Goal: Task Accomplishment & Management: Manage account settings

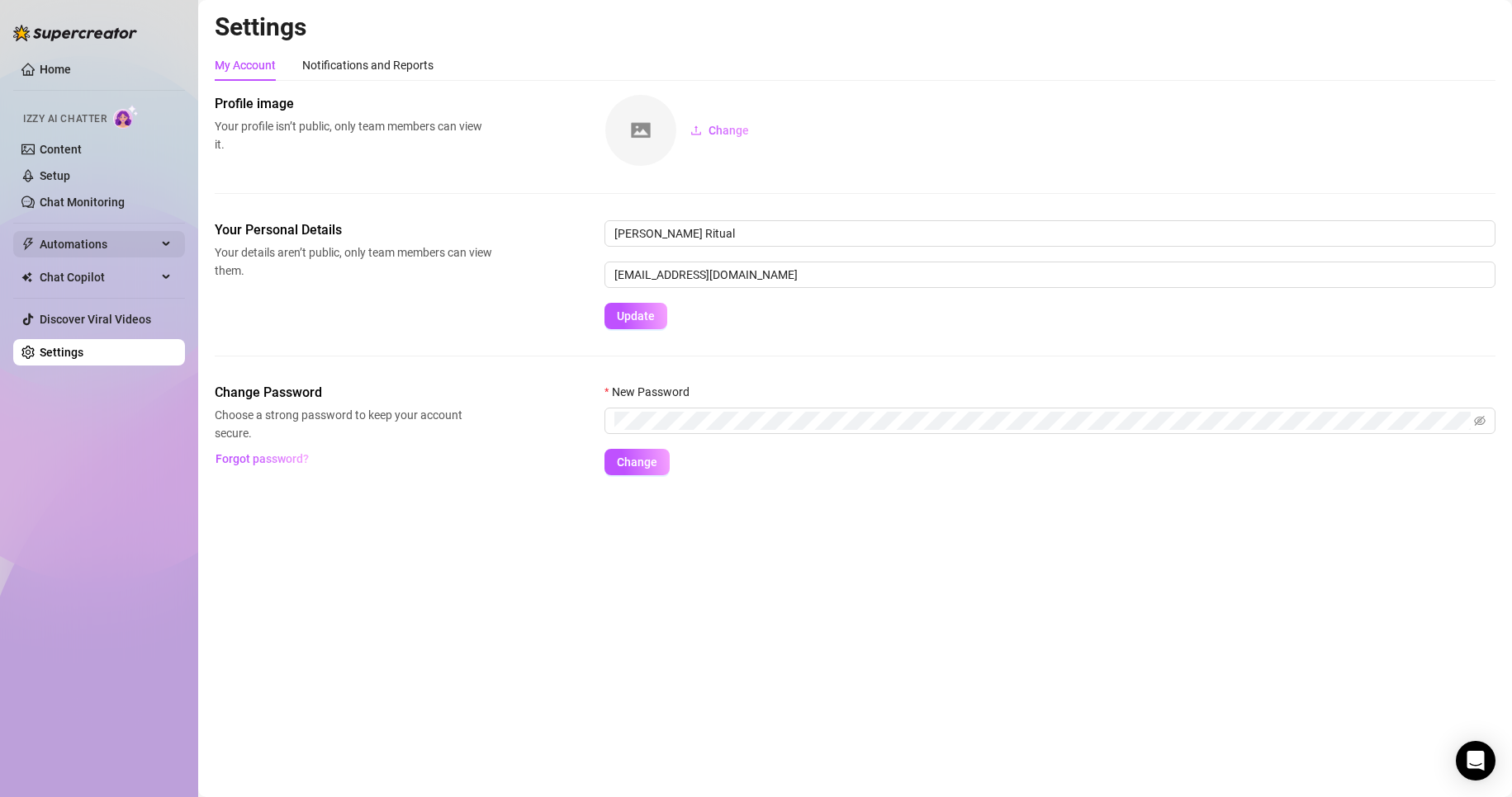
click at [151, 238] on span "Automations" at bounding box center [98, 244] width 117 height 26
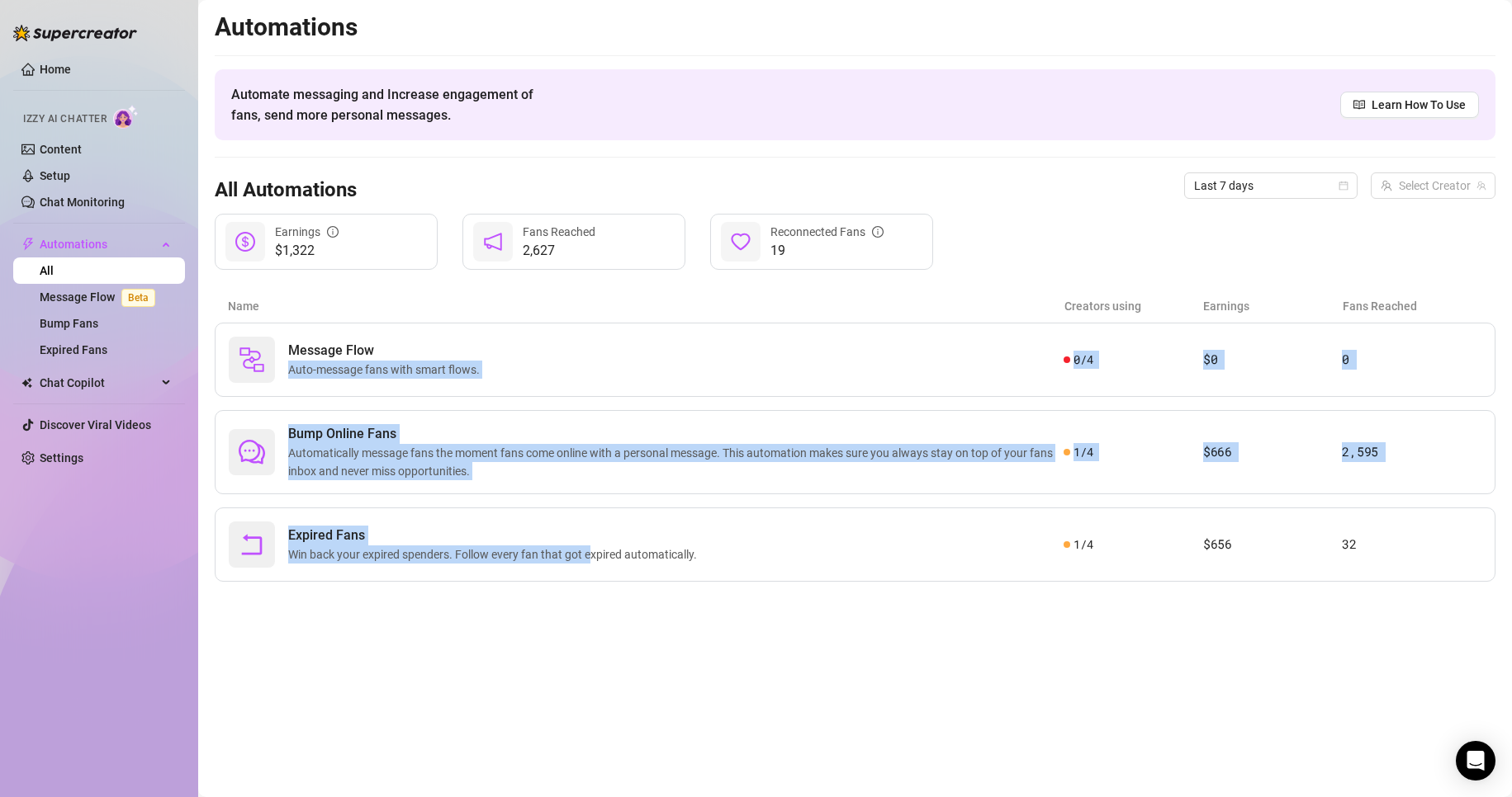
drag, startPoint x: 661, startPoint y: 351, endPoint x: 609, endPoint y: 647, distance: 300.5
click at [592, 637] on main "Automations Automate messaging and Increase engagement of fans, send more perso…" at bounding box center [854, 398] width 1313 height 797
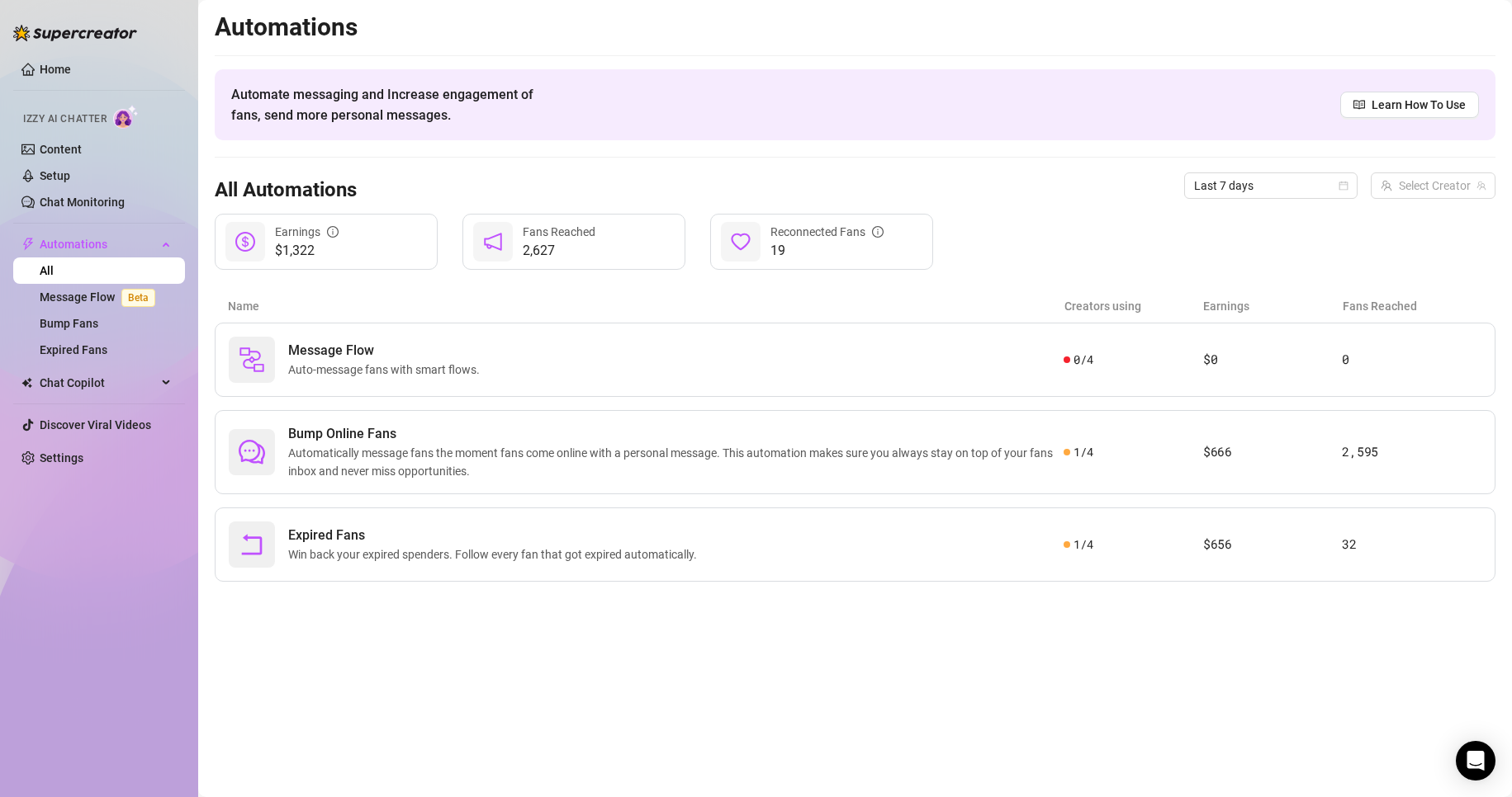
click at [699, 702] on main "Automations Automate messaging and Increase engagement of fans, send more perso…" at bounding box center [854, 398] width 1313 height 797
click at [634, 443] on span "Bump Online Fans" at bounding box center [676, 434] width 776 height 20
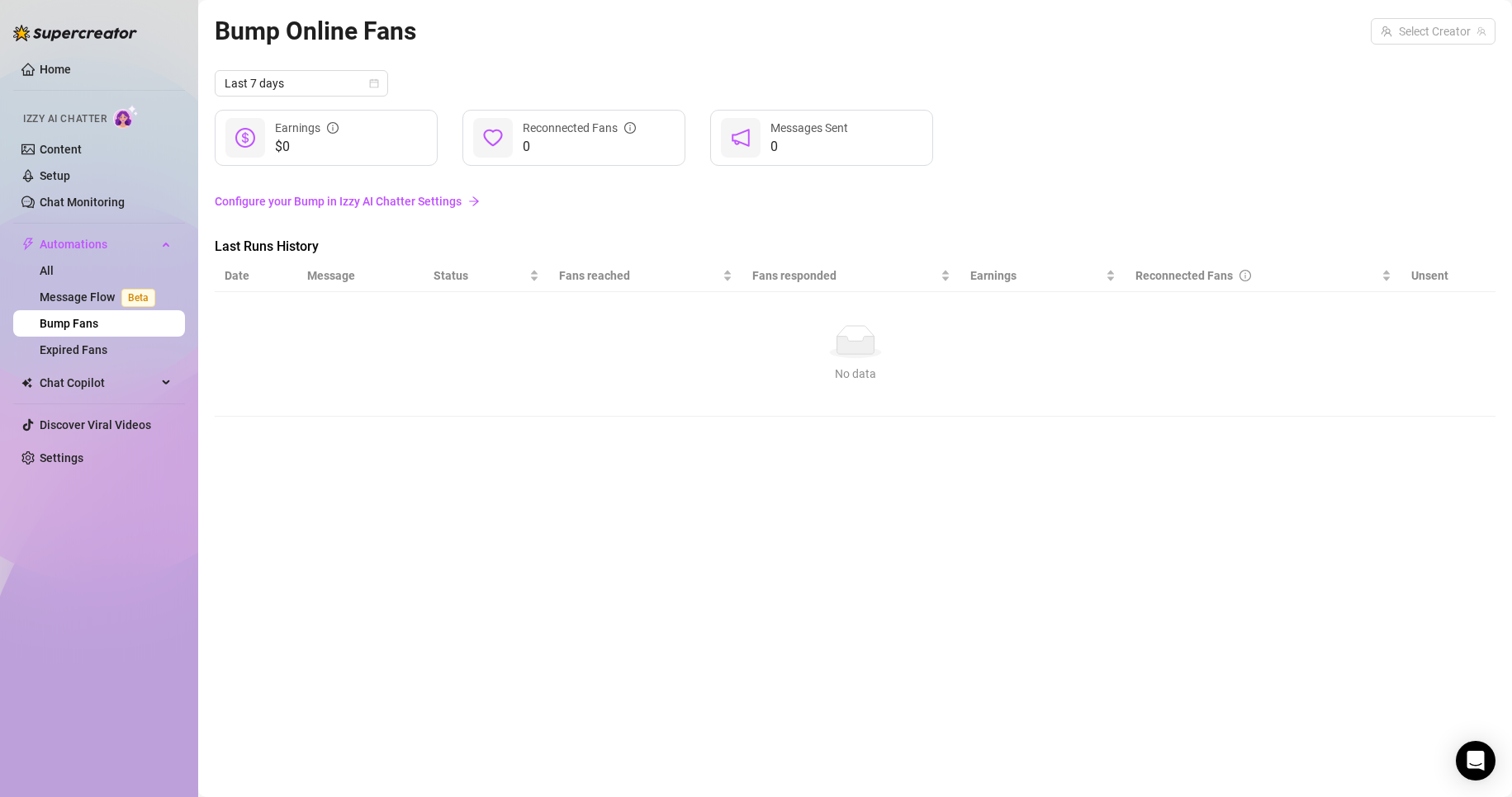
click at [434, 197] on link "Configure your Bump in Izzy AI Chatter Settings" at bounding box center [854, 201] width 1280 height 18
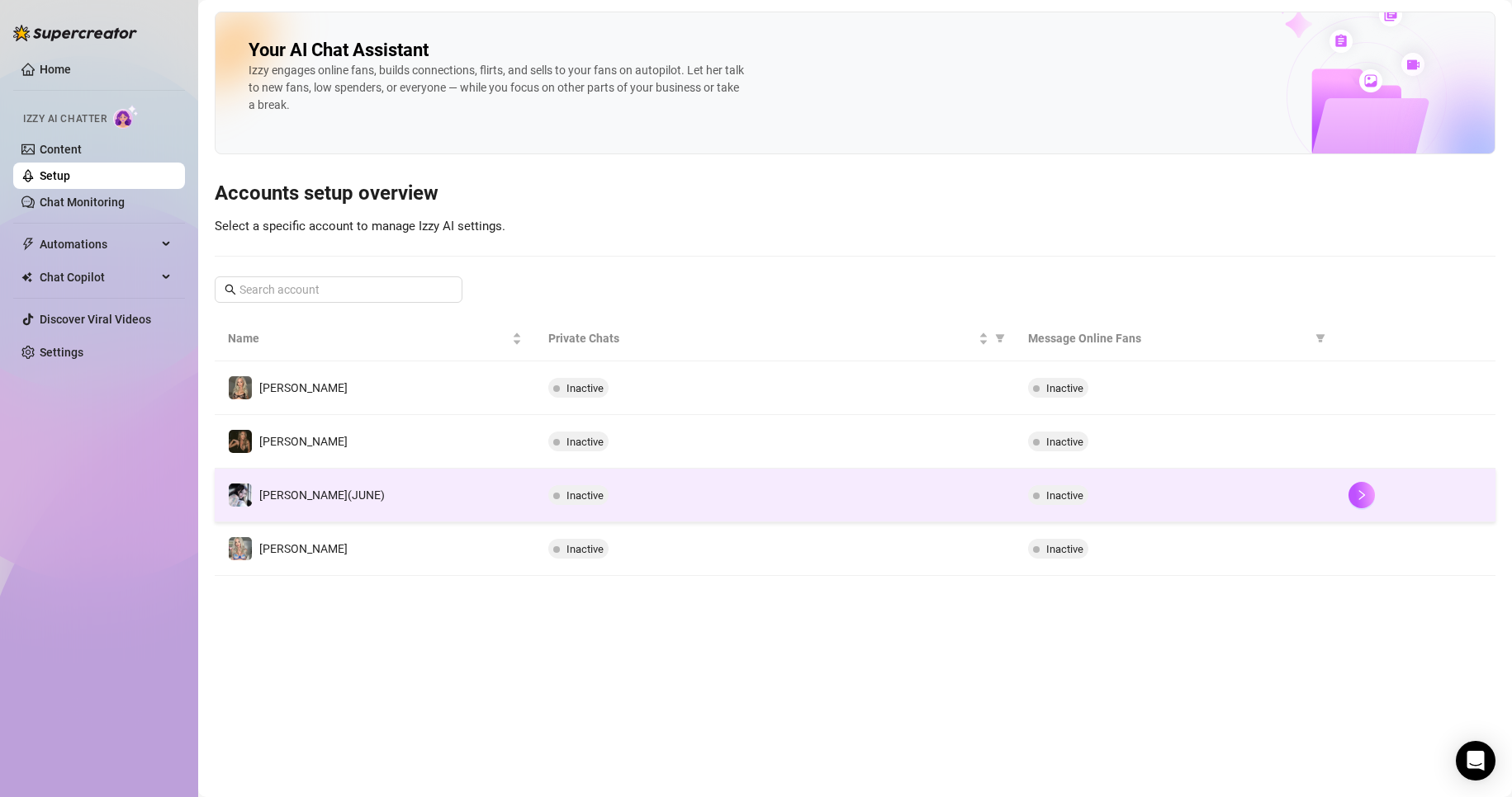
click at [652, 509] on td "Inactive" at bounding box center [776, 496] width 481 height 54
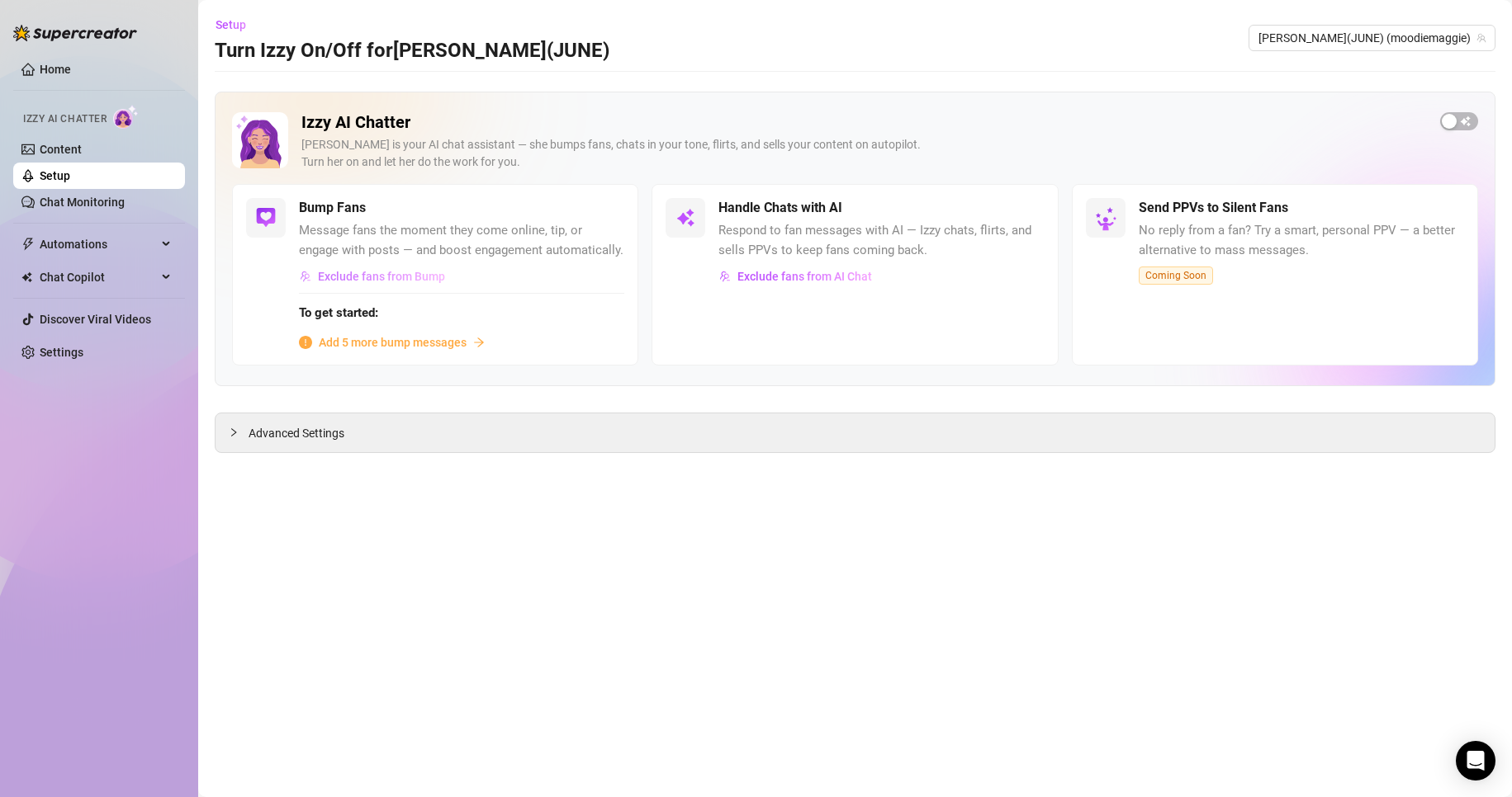
click at [354, 276] on span "Exclude fans from Bump" at bounding box center [381, 276] width 128 height 13
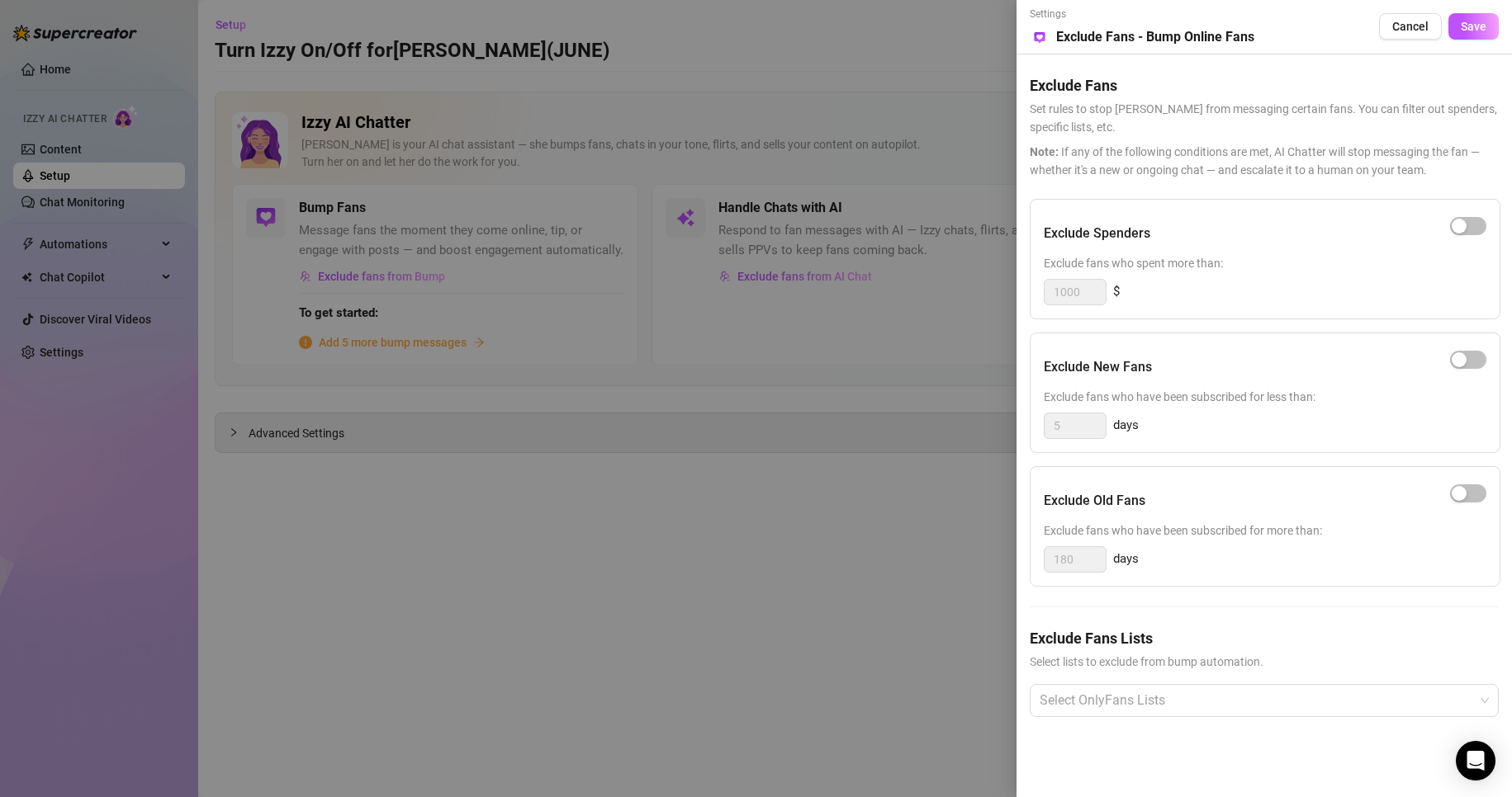
click at [795, 542] on div at bounding box center [756, 398] width 1512 height 797
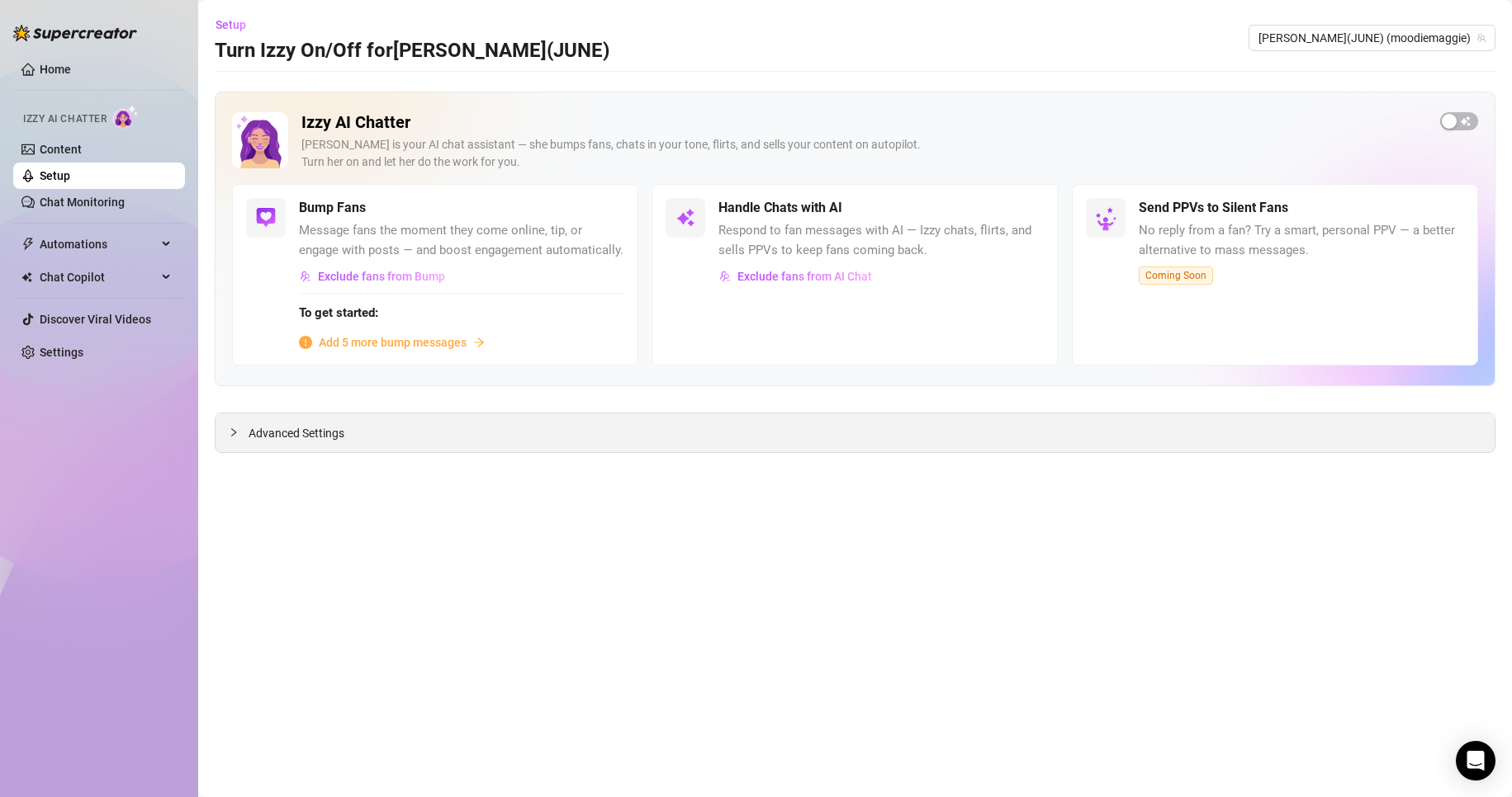
click at [337, 421] on div "Advanced Settings" at bounding box center [854, 433] width 1279 height 39
click at [236, 431] on icon "collapsed" at bounding box center [233, 432] width 10 height 10
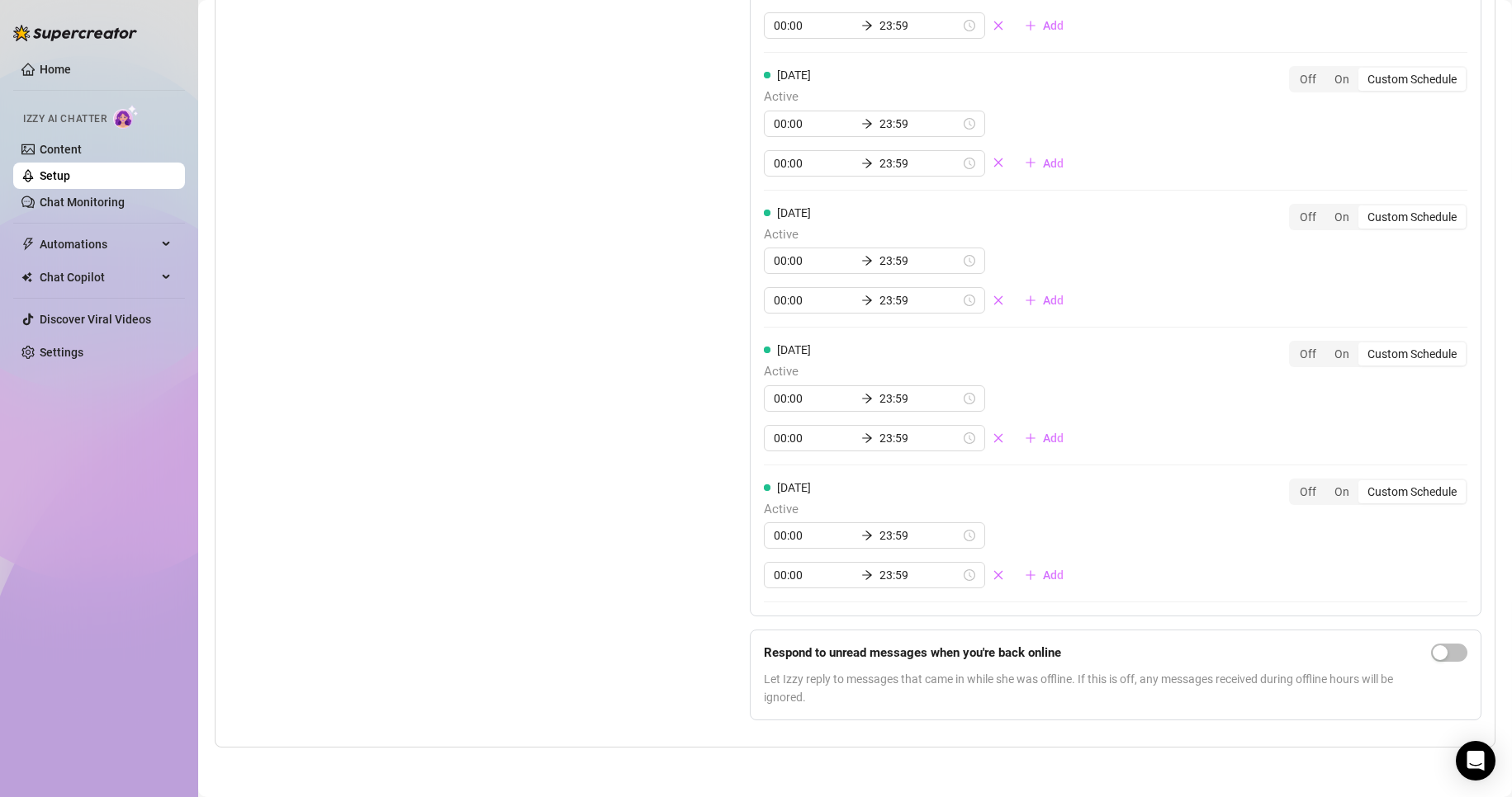
scroll to position [1724, 0]
click at [47, 156] on link "Content" at bounding box center [61, 149] width 43 height 13
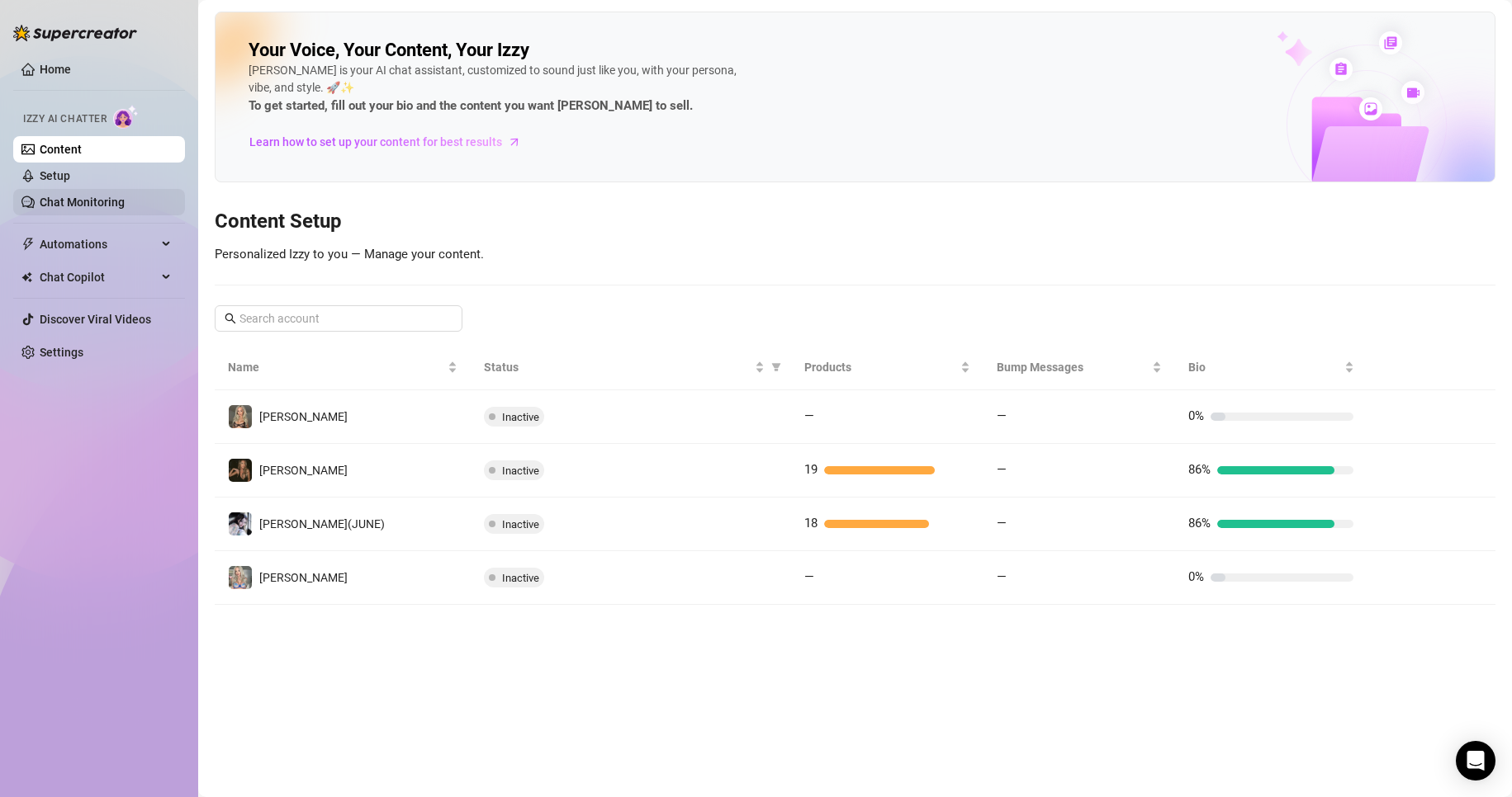
click at [47, 199] on link "Chat Monitoring" at bounding box center [82, 202] width 85 height 13
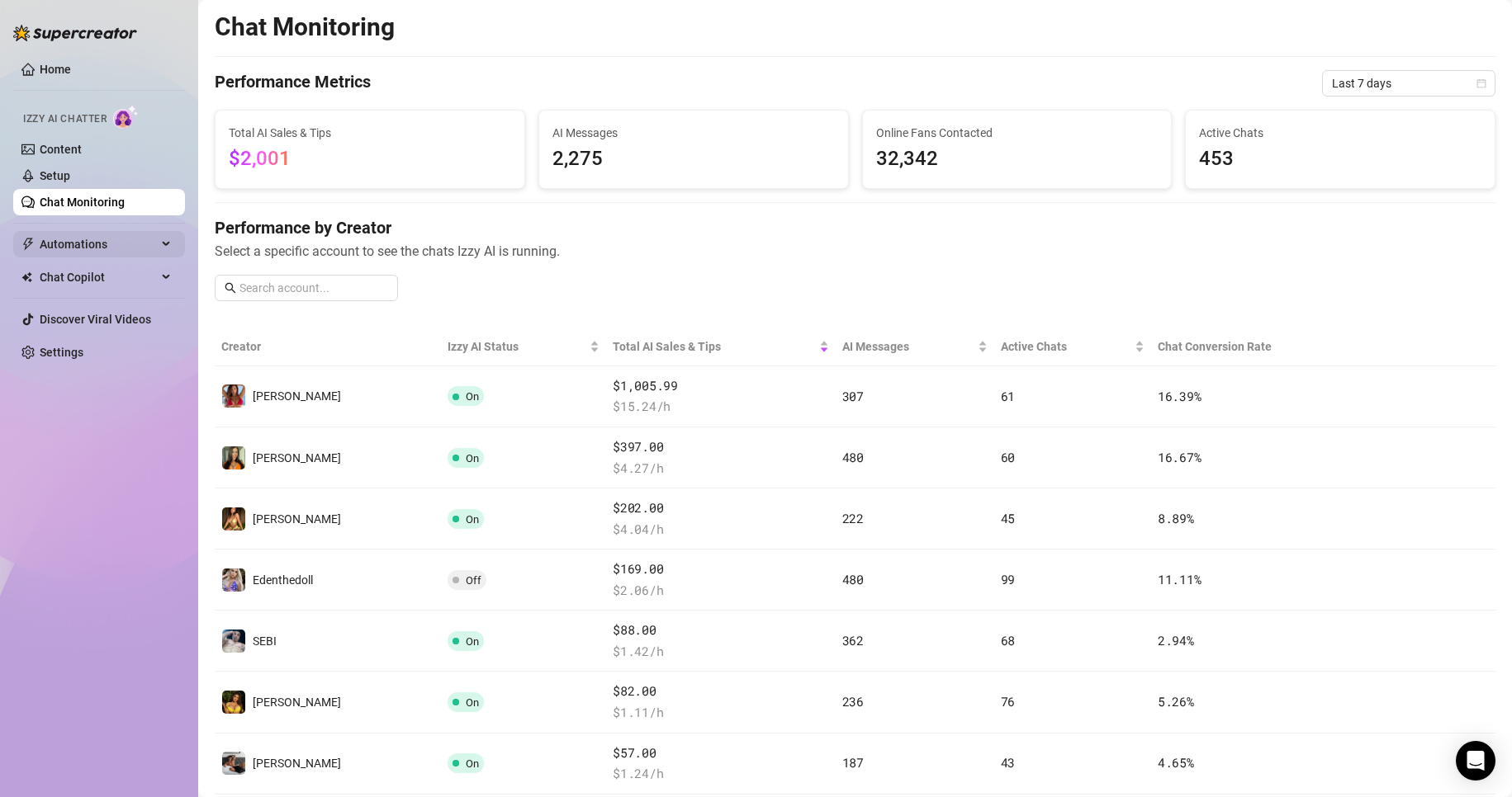
click at [82, 236] on span "Automations" at bounding box center [98, 244] width 117 height 26
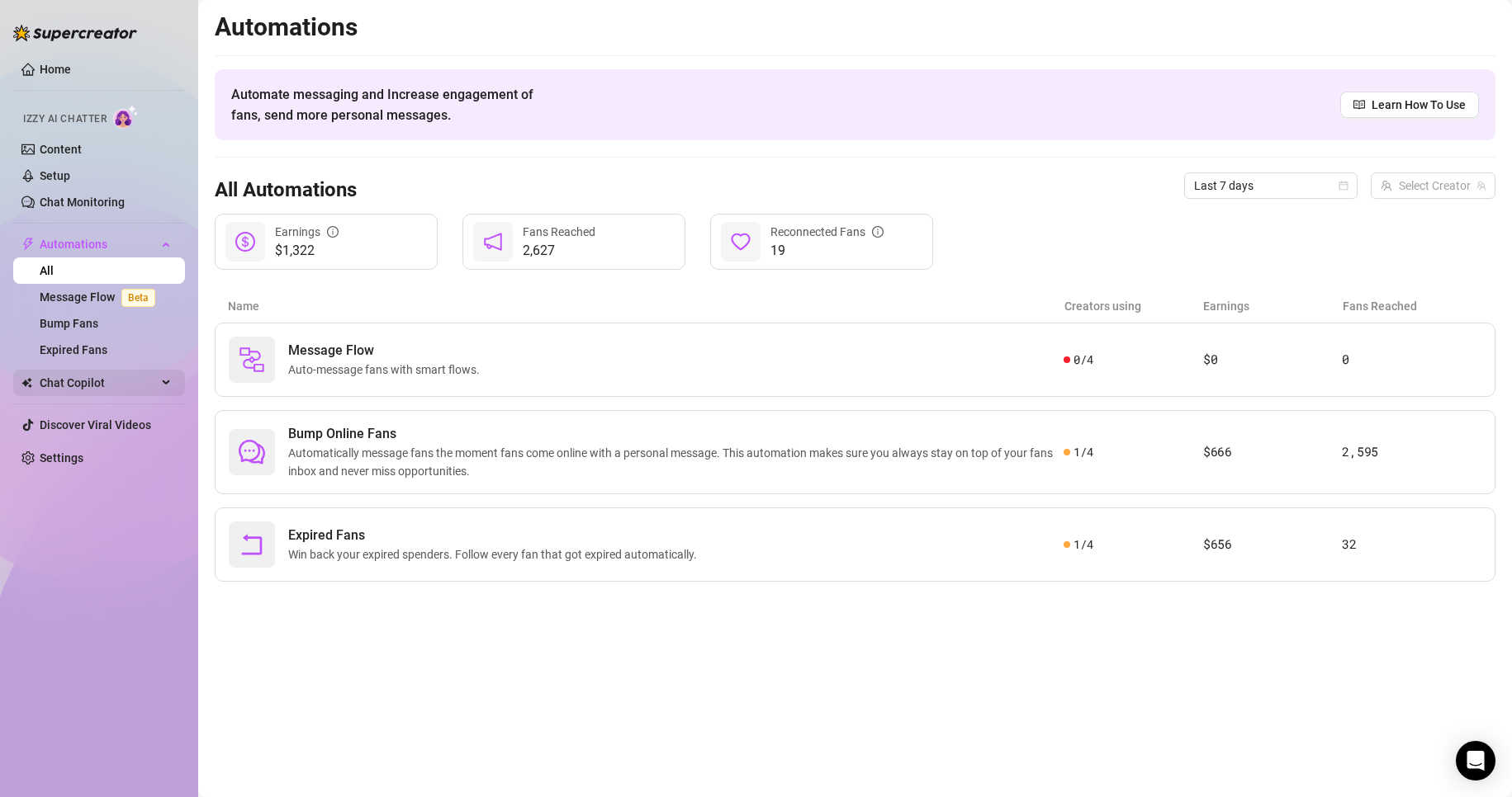
click at [57, 375] on span "Chat Copilot" at bounding box center [98, 382] width 117 height 26
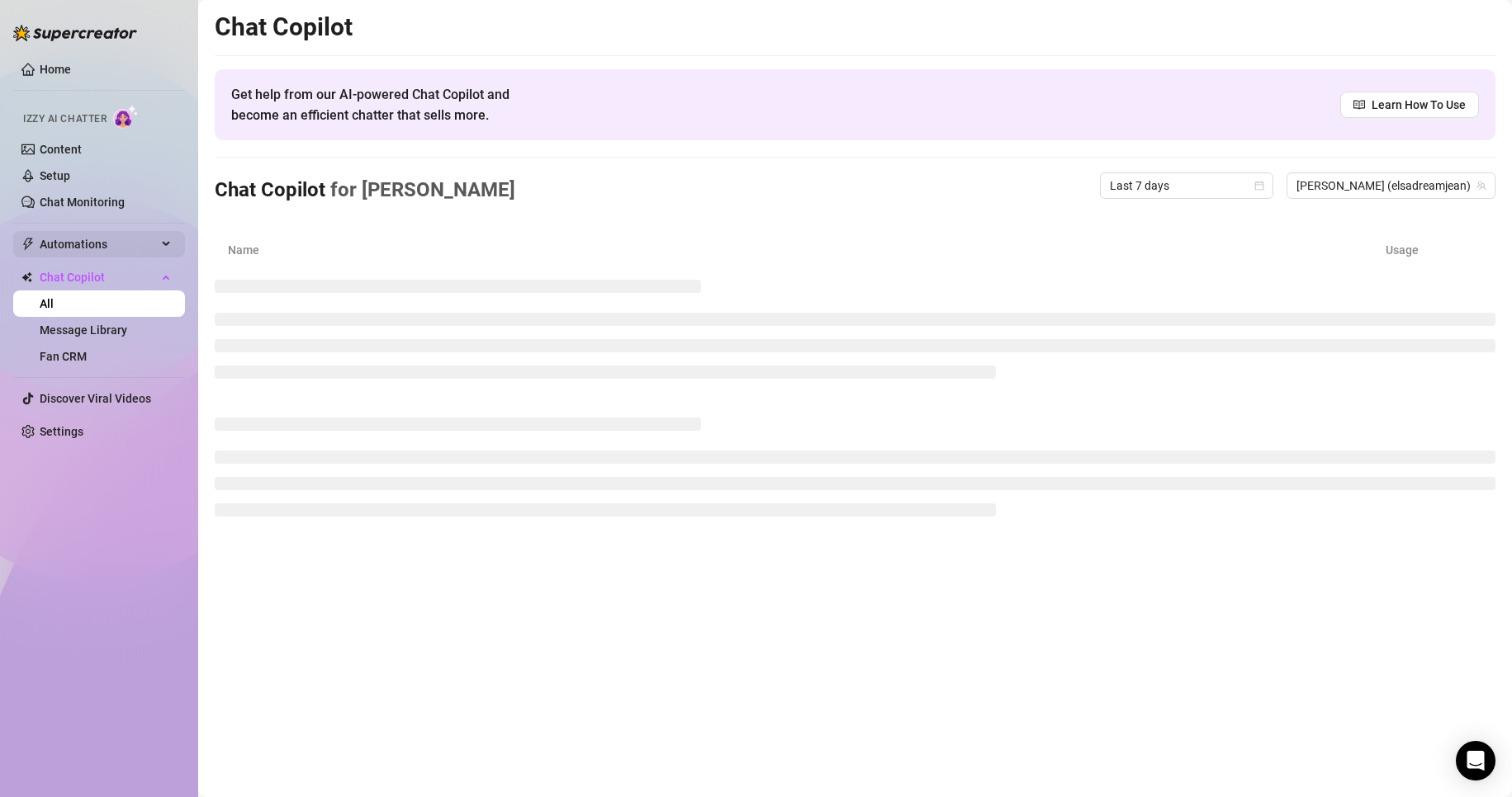
click at [97, 236] on span "Automations" at bounding box center [98, 244] width 117 height 26
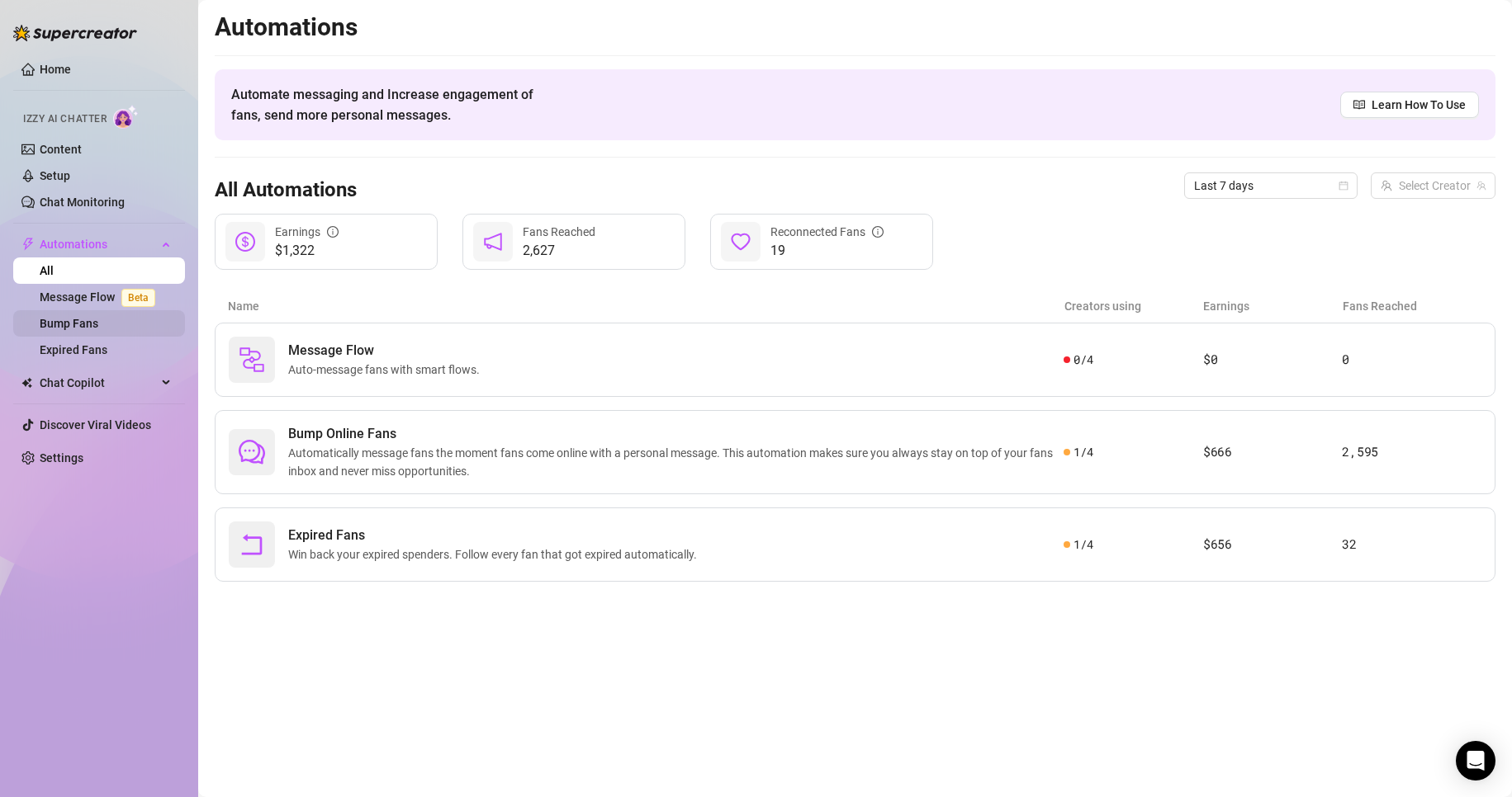
click at [69, 317] on link "Bump Fans" at bounding box center [69, 323] width 59 height 13
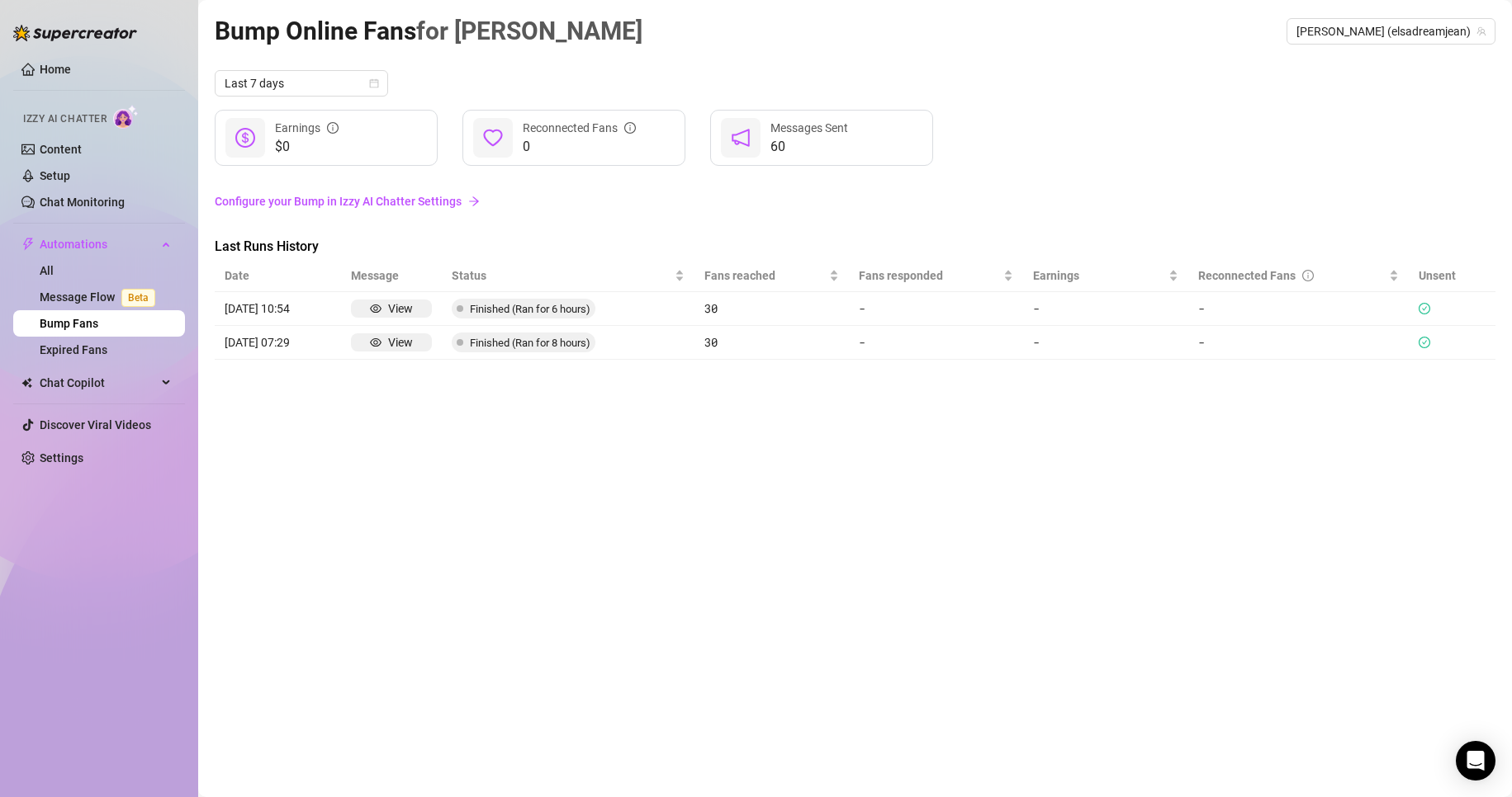
click at [333, 193] on link "Configure your Bump in Izzy AI Chatter Settings" at bounding box center [854, 201] width 1280 height 18
